Goal: Check status: Check status

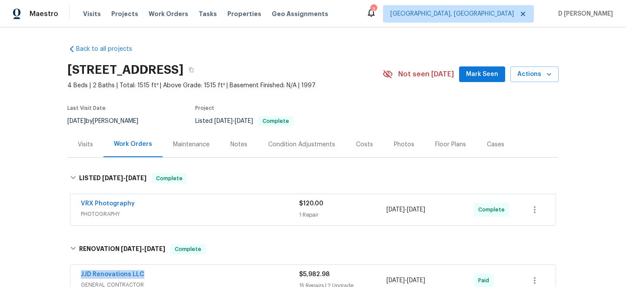
scroll to position [82, 0]
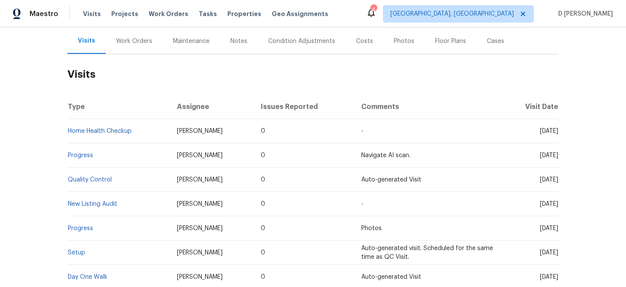
scroll to position [106, 0]
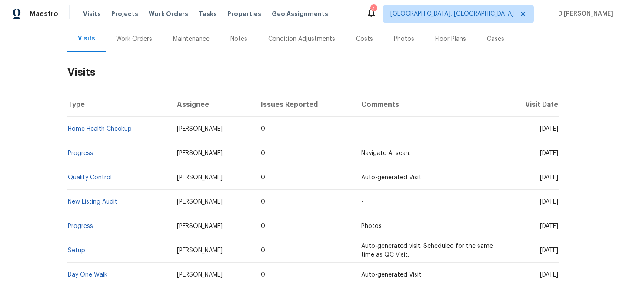
click at [125, 39] on div "Work Orders" at bounding box center [134, 39] width 36 height 9
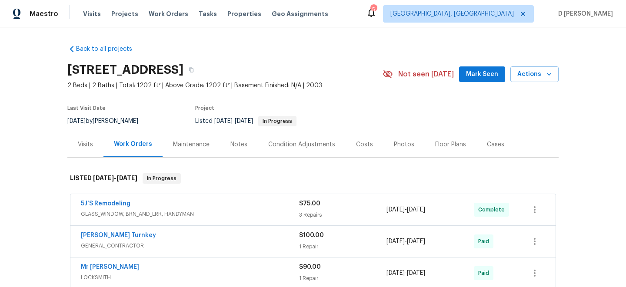
click at [86, 147] on div "Visits" at bounding box center [85, 144] width 15 height 9
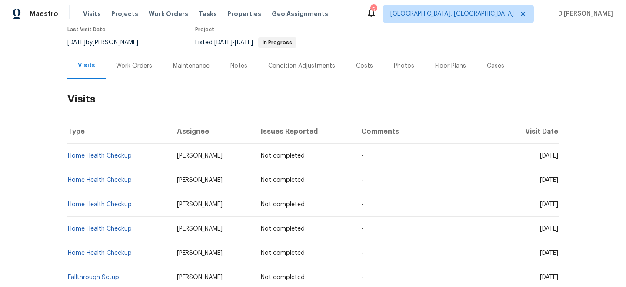
scroll to position [62, 0]
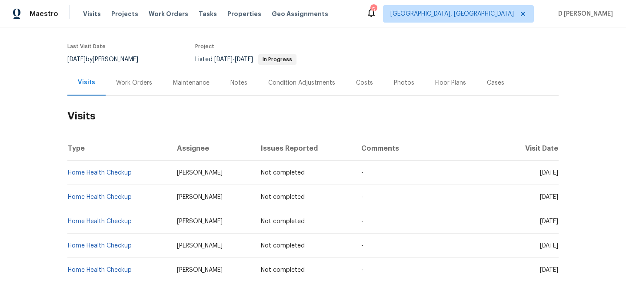
click at [141, 84] on div "Work Orders" at bounding box center [134, 83] width 36 height 9
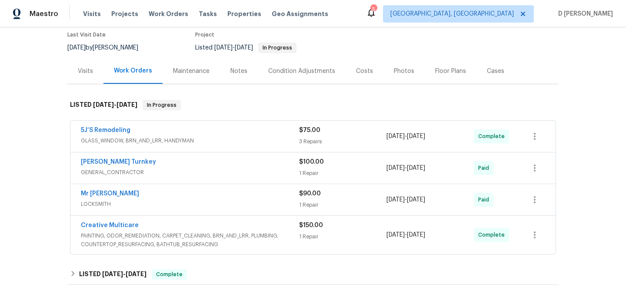
scroll to position [80, 0]
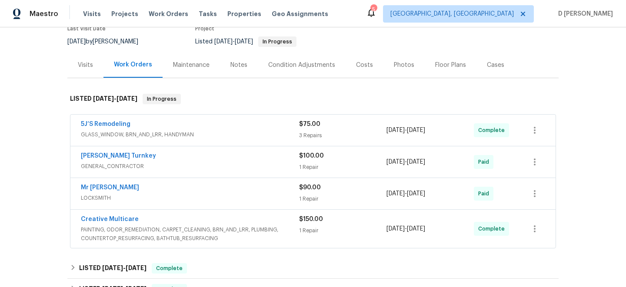
click at [138, 134] on span "GLASS_WINDOW, BRN_AND_LRR, HANDYMAN" at bounding box center [190, 134] width 218 height 9
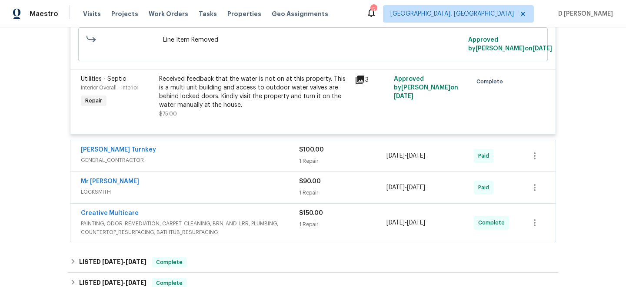
scroll to position [429, 0]
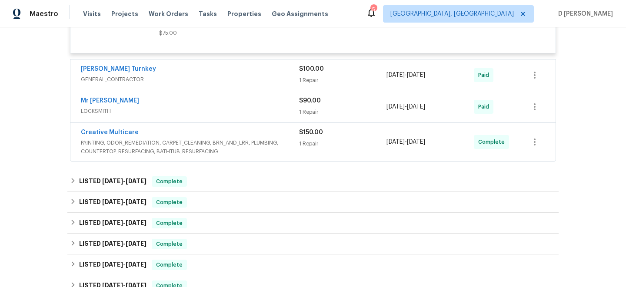
click at [208, 84] on span "GENERAL_CONTRACTOR" at bounding box center [190, 79] width 218 height 9
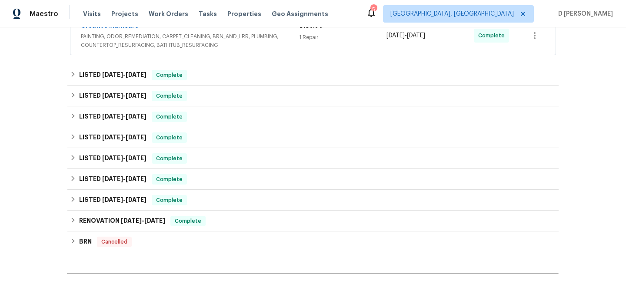
scroll to position [659, 0]
click at [210, 49] on span "PAINTING, ODOR_REMEDIATION, CARPET_CLEANING, BRN_AND_LRR, PLUMBING, COUNTERTOP_…" at bounding box center [190, 39] width 218 height 17
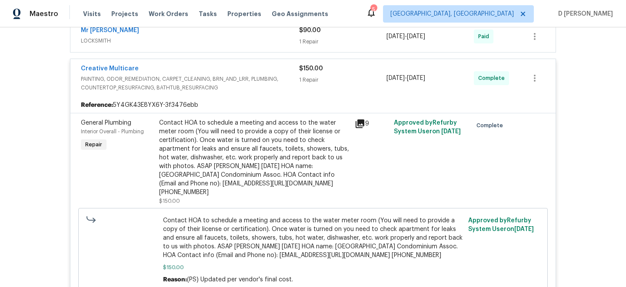
scroll to position [621, 0]
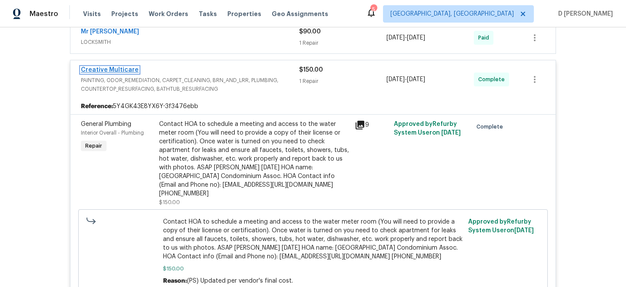
click at [108, 73] on link "Creative Multicare" at bounding box center [110, 70] width 58 height 6
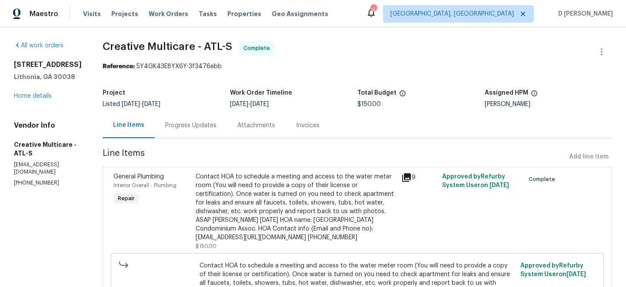
click at [217, 126] on div "Progress Updates" at bounding box center [190, 125] width 51 height 9
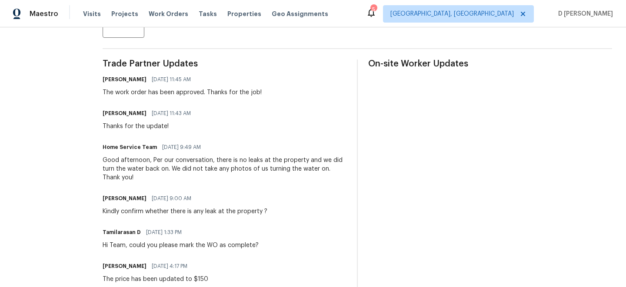
scroll to position [244, 0]
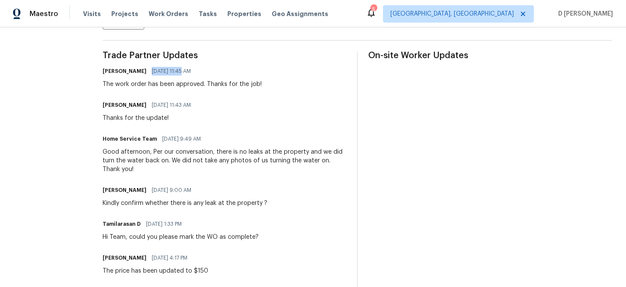
drag, startPoint x: 167, startPoint y: 73, endPoint x: 198, endPoint y: 73, distance: 30.9
click at [191, 73] on span "08/14/2025 11:45 AM" at bounding box center [171, 71] width 39 height 9
click at [235, 71] on div "Pavithra Sekar 08/14/2025 11:45 AM" at bounding box center [182, 71] width 159 height 12
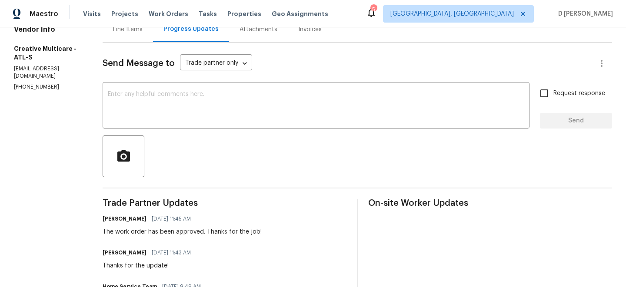
scroll to position [0, 0]
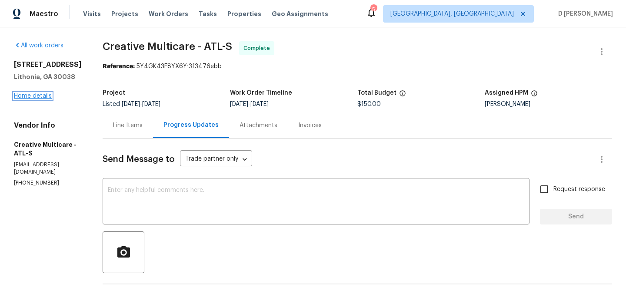
click at [47, 96] on link "Home details" at bounding box center [33, 96] width 38 height 6
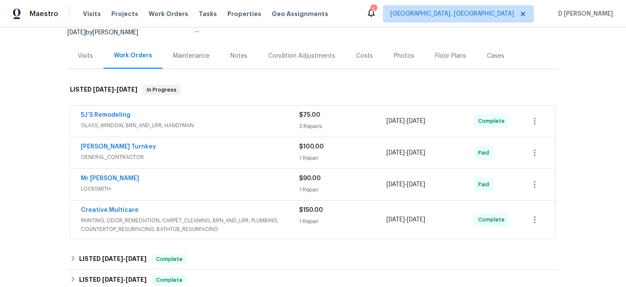
scroll to position [132, 0]
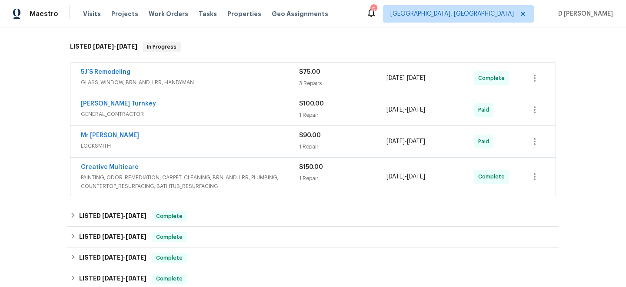
click at [157, 177] on span "PAINTING, ODOR_REMEDIATION, CARPET_CLEANING, BRN_AND_LRR, PLUMBING, COUNTERTOP_…" at bounding box center [190, 182] width 218 height 17
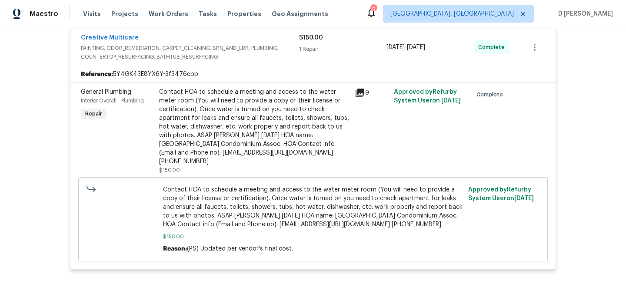
scroll to position [269, 0]
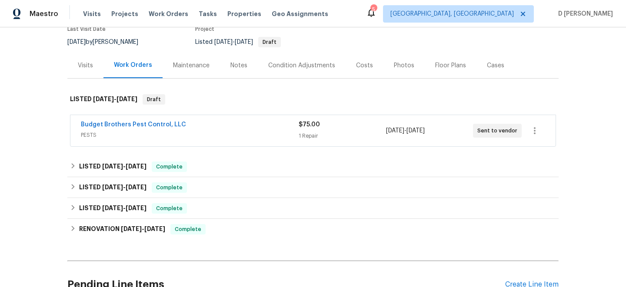
scroll to position [80, 0]
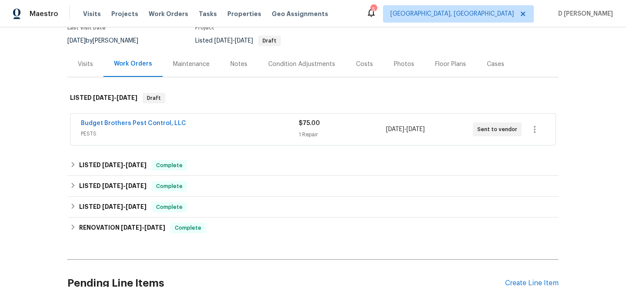
click at [227, 123] on div "Budget Brothers Pest Control, LLC" at bounding box center [190, 124] width 218 height 10
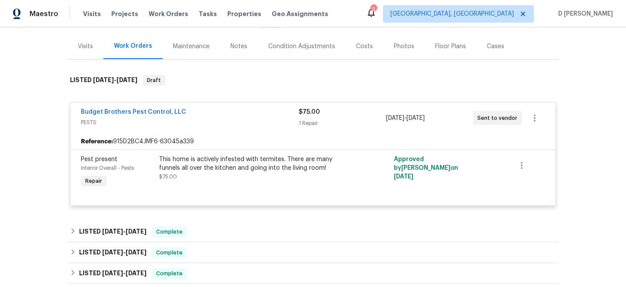
scroll to position [99, 0]
drag, startPoint x: 73, startPoint y: 110, endPoint x: 212, endPoint y: 109, distance: 138.3
click at [212, 109] on div "Budget Brothers Pest Control, LLC PESTS $75.00 1 Repair 8/13/2025 - 8/15/2025 S…" at bounding box center [312, 117] width 485 height 31
copy link "Budget Brothers Pest Control, LLC"
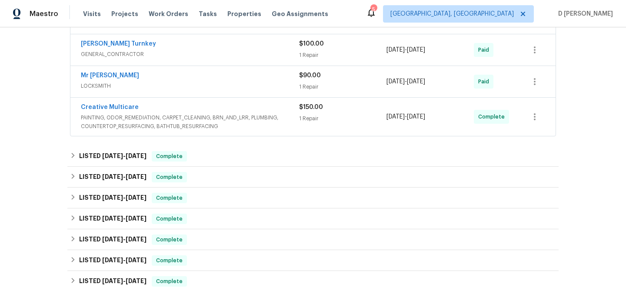
scroll to position [193, 0]
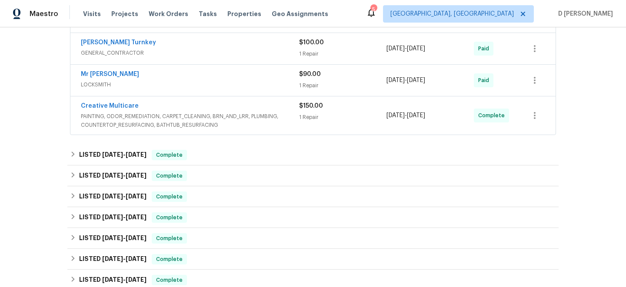
click at [238, 118] on span "PAINTING, ODOR_REMEDIATION, CARPET_CLEANING, BRN_AND_LRR, PLUMBING, COUNTERTOP_…" at bounding box center [190, 120] width 218 height 17
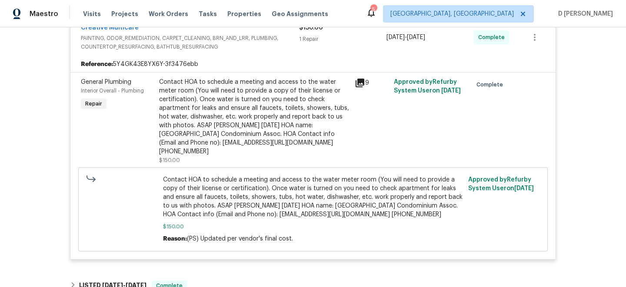
scroll to position [287, 0]
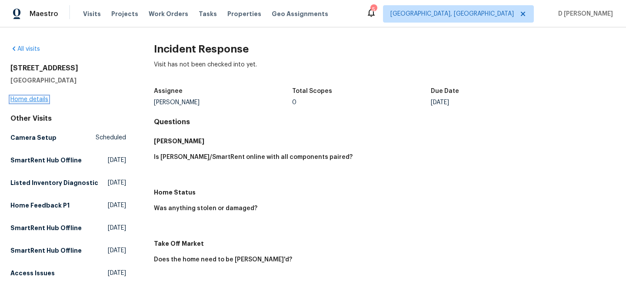
click at [37, 98] on link "Home details" at bounding box center [29, 100] width 38 height 6
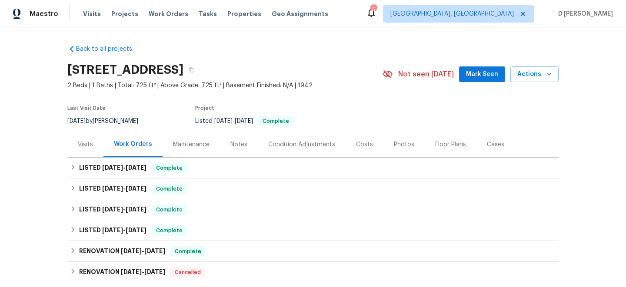
click at [87, 142] on div "Visits" at bounding box center [85, 144] width 15 height 9
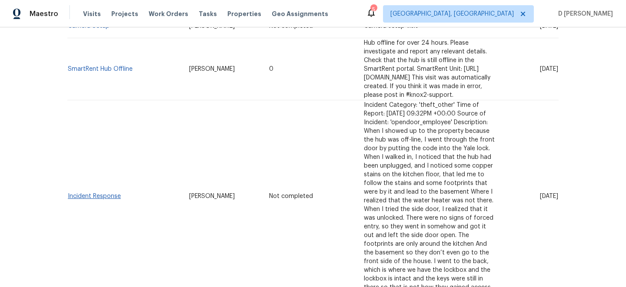
scroll to position [211, 0]
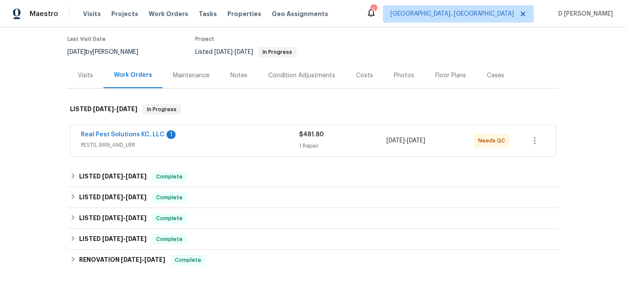
scroll to position [95, 0]
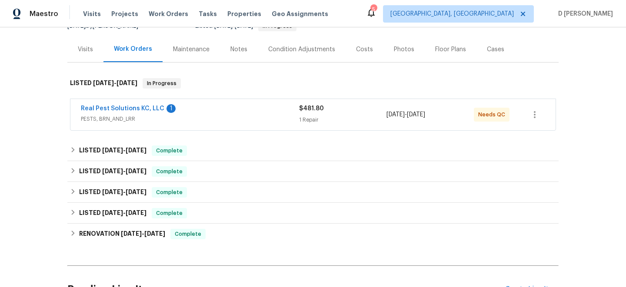
click at [206, 122] on span "PESTS, BRN_AND_LRR" at bounding box center [190, 119] width 218 height 9
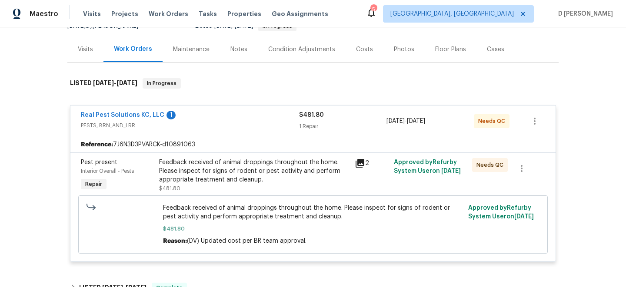
click at [91, 52] on div "Visits" at bounding box center [85, 49] width 15 height 9
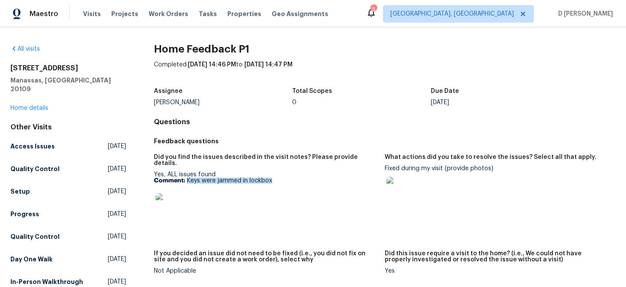
drag, startPoint x: 186, startPoint y: 175, endPoint x: 324, endPoint y: 174, distance: 137.9
click at [324, 178] on p "Comment: Keys were jammed in lockbox" at bounding box center [266, 181] width 224 height 6
copy p "Keys were jammed in lockbox"
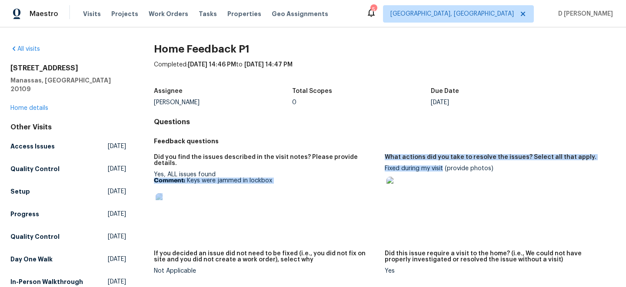
drag, startPoint x: 384, startPoint y: 167, endPoint x: 443, endPoint y: 169, distance: 58.7
click at [443, 169] on div "Did you find the issues described in the visit notes? Please provide details. Y…" at bounding box center [385, 221] width 462 height 144
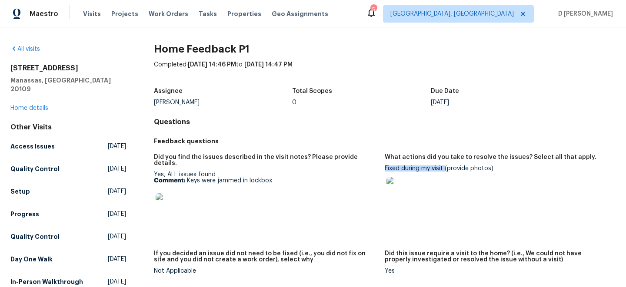
drag, startPoint x: 444, startPoint y: 169, endPoint x: 386, endPoint y: 167, distance: 58.7
click at [386, 167] on div "Fixed during my visit (provide photos)" at bounding box center [497, 188] width 224 height 44
copy div "Fixed during my visit"
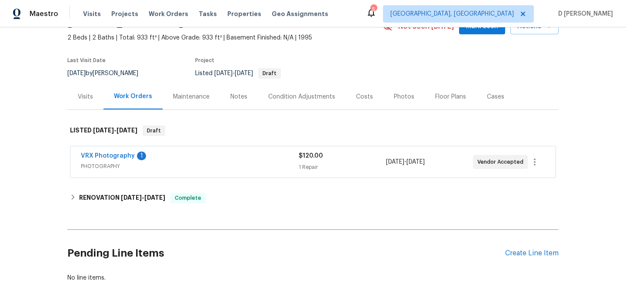
scroll to position [46, 0]
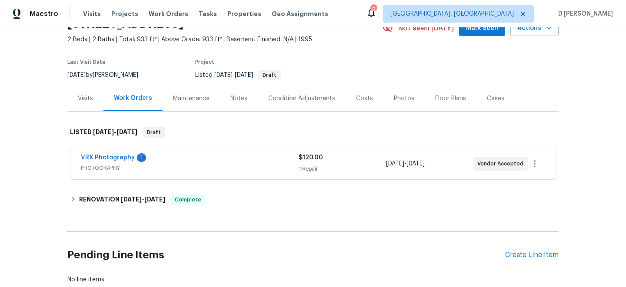
click at [179, 166] on span "PHOTOGRAPHY" at bounding box center [190, 168] width 218 height 9
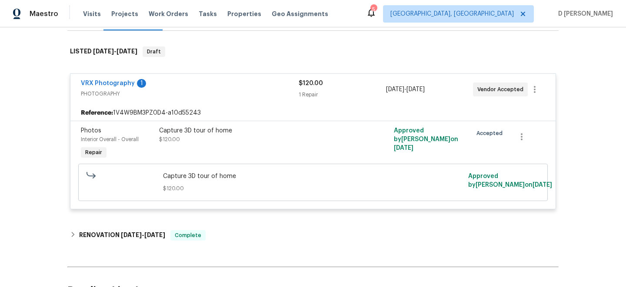
click at [124, 90] on span "PHOTOGRAPHY" at bounding box center [190, 94] width 218 height 9
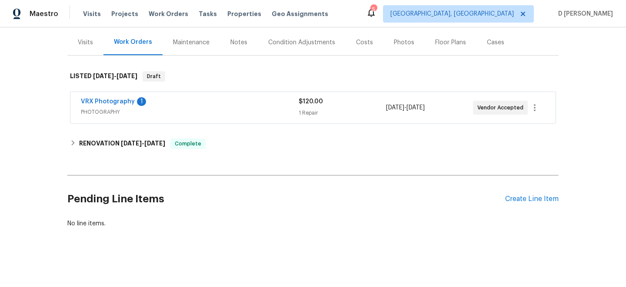
scroll to position [78, 0]
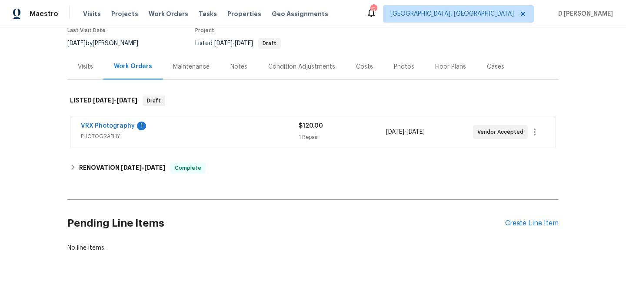
click at [82, 66] on div "Visits" at bounding box center [85, 67] width 15 height 9
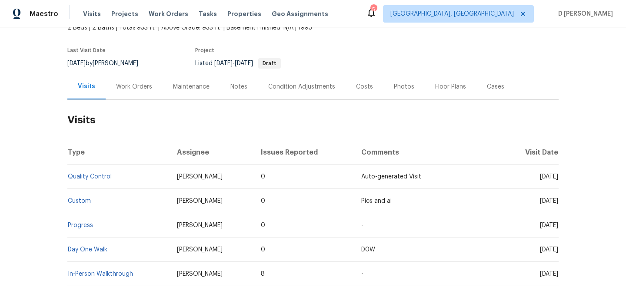
scroll to position [46, 0]
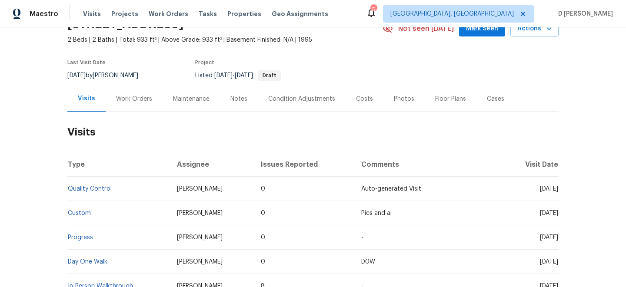
click at [130, 91] on div "Work Orders" at bounding box center [134, 99] width 57 height 26
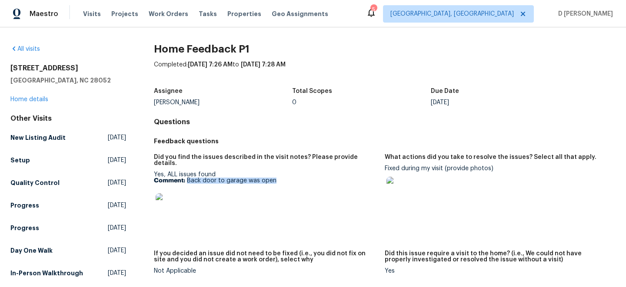
drag, startPoint x: 187, startPoint y: 175, endPoint x: 289, endPoint y: 175, distance: 102.6
click at [289, 178] on p "Comment: Back door to garage was open" at bounding box center [266, 181] width 224 height 6
copy p "Back door to garage was open"
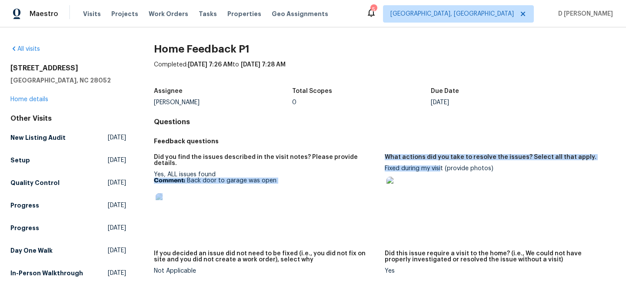
drag, startPoint x: 384, startPoint y: 168, endPoint x: 442, endPoint y: 168, distance: 58.3
click at [442, 168] on div "Did you find the issues described in the visit notes? Please provide details. Y…" at bounding box center [385, 221] width 462 height 144
drag, startPoint x: 444, startPoint y: 169, endPoint x: 384, endPoint y: 168, distance: 59.6
click at [384, 168] on div "Did you find the issues described in the visit notes? Please provide details. Y…" at bounding box center [385, 221] width 462 height 144
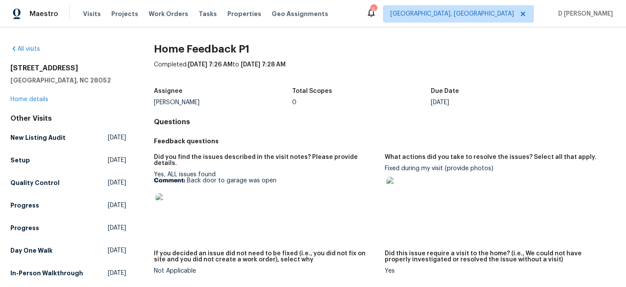
click at [439, 188] on div at bounding box center [497, 191] width 224 height 38
drag, startPoint x: 444, startPoint y: 169, endPoint x: 386, endPoint y: 168, distance: 58.3
click at [386, 168] on div "Fixed during my visit (provide photos)" at bounding box center [497, 188] width 224 height 44
copy div "Fixed during my visit"
